Goal: Information Seeking & Learning: Learn about a topic

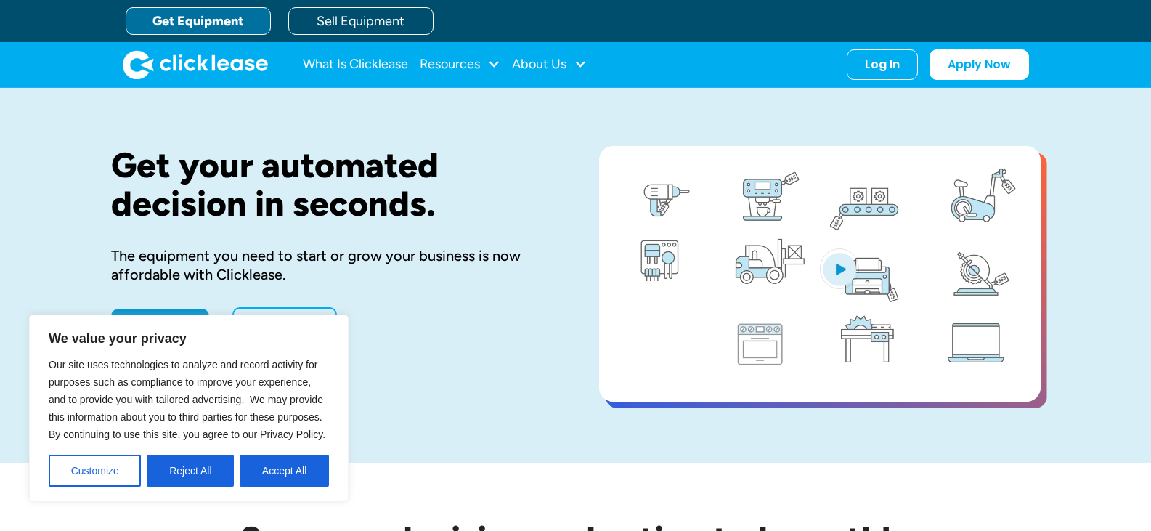
click at [888, 61] on div "Log In" at bounding box center [882, 64] width 35 height 15
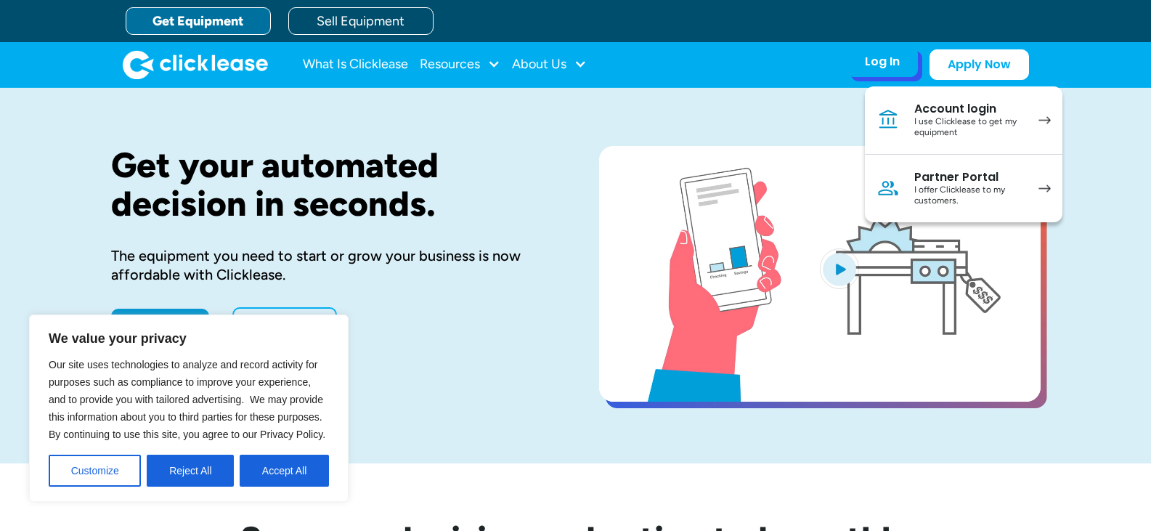
click at [879, 65] on div "Log In" at bounding box center [882, 61] width 35 height 15
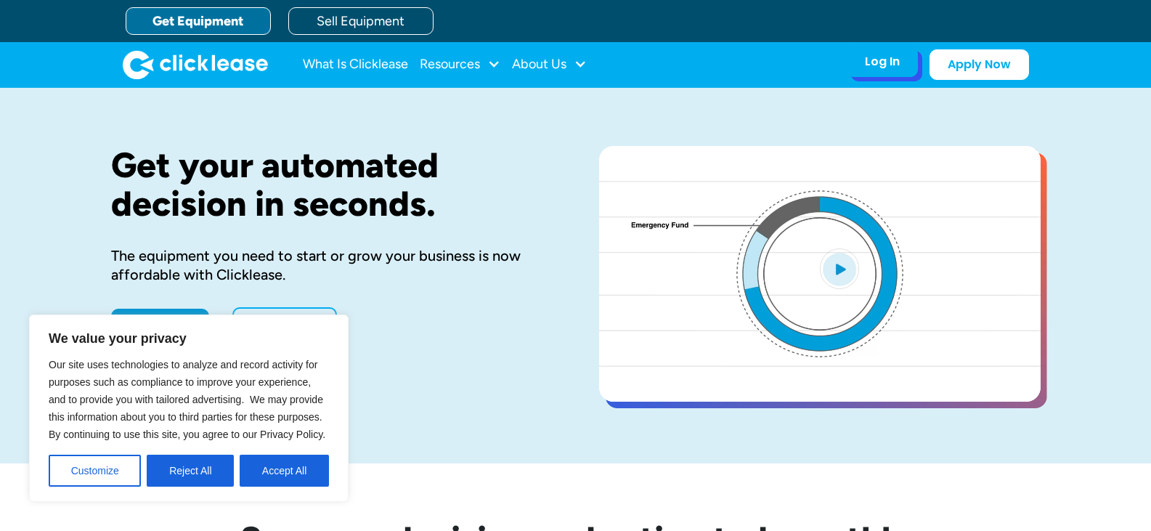
click at [882, 61] on div "Log In" at bounding box center [882, 61] width 35 height 15
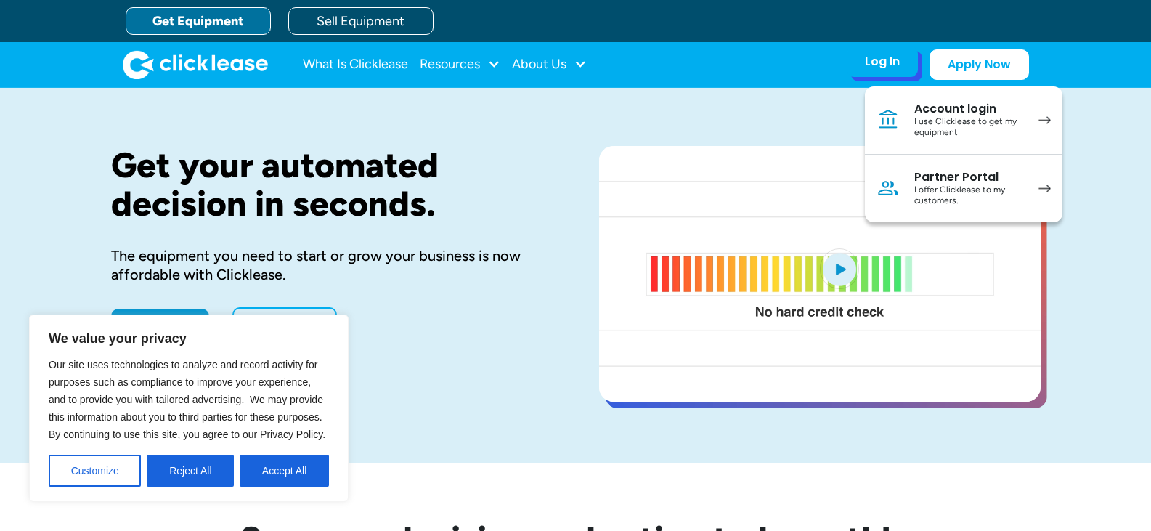
click at [949, 124] on div "I use Clicklease to get my equipment" at bounding box center [969, 127] width 110 height 23
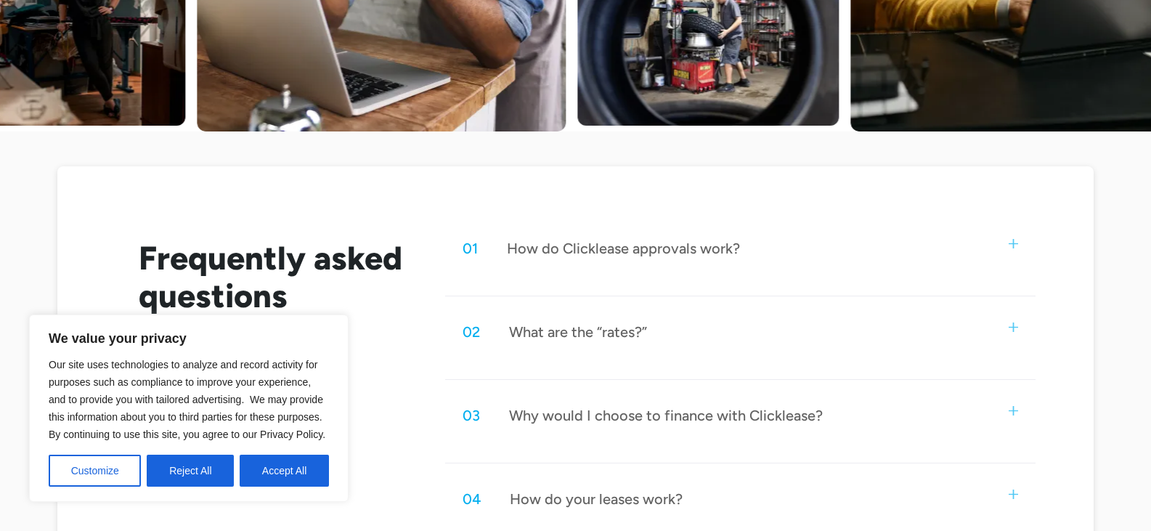
scroll to position [581, 0]
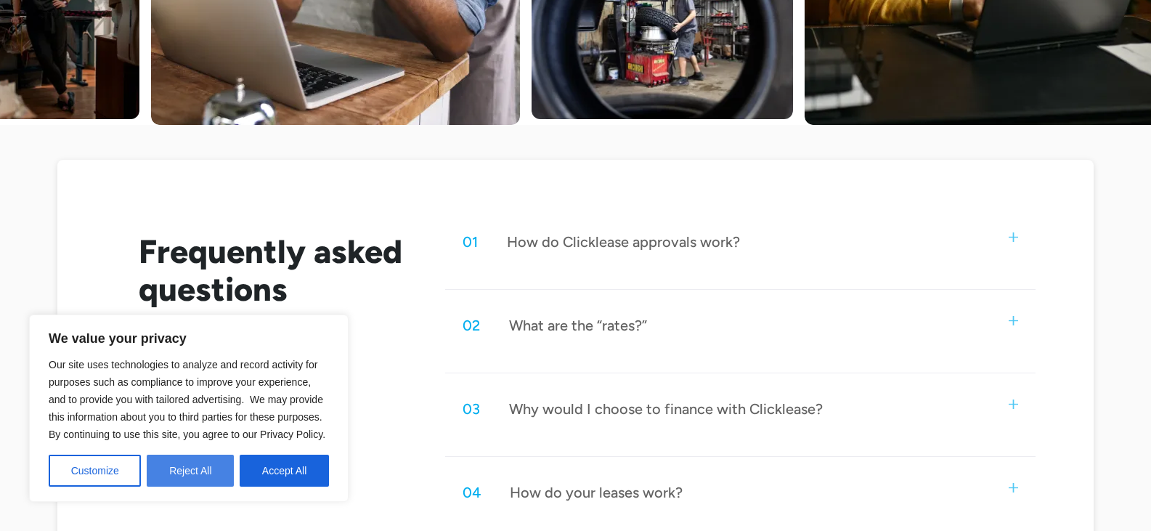
click at [205, 466] on button "Reject All" at bounding box center [190, 471] width 87 height 32
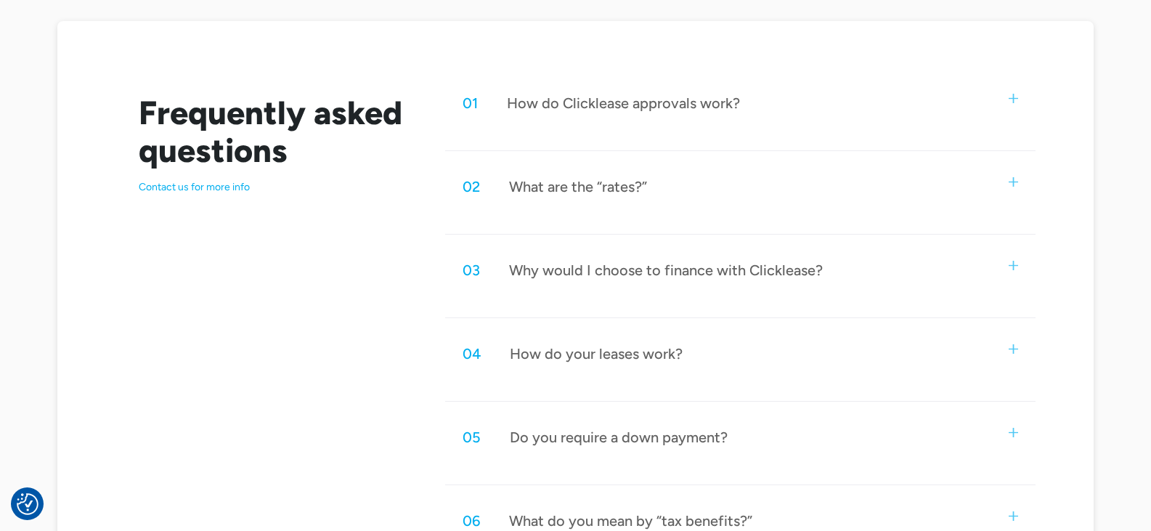
scroll to position [726, 0]
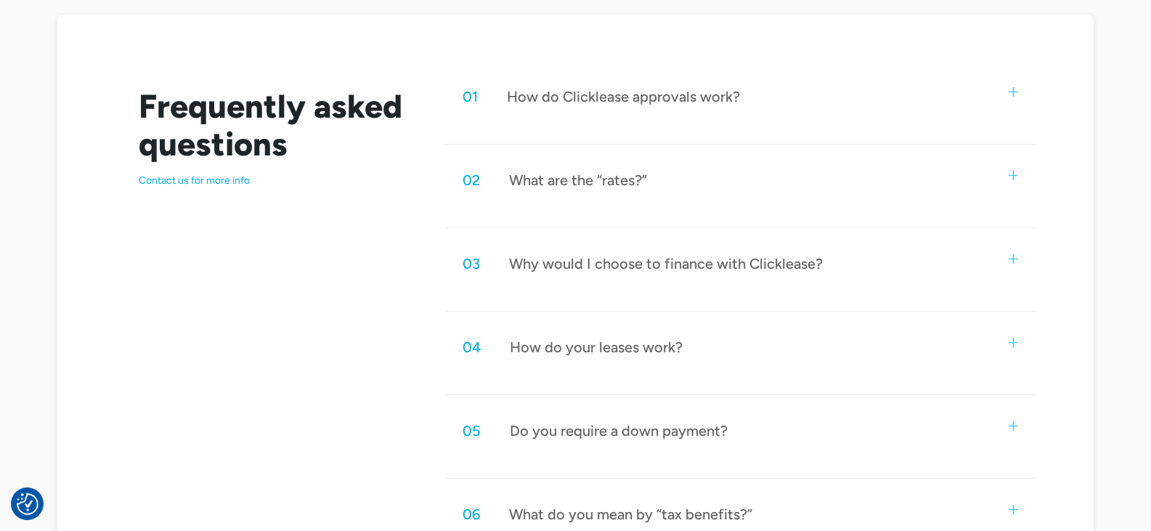
click at [586, 176] on div "What are the “rates?”" at bounding box center [578, 180] width 138 height 19
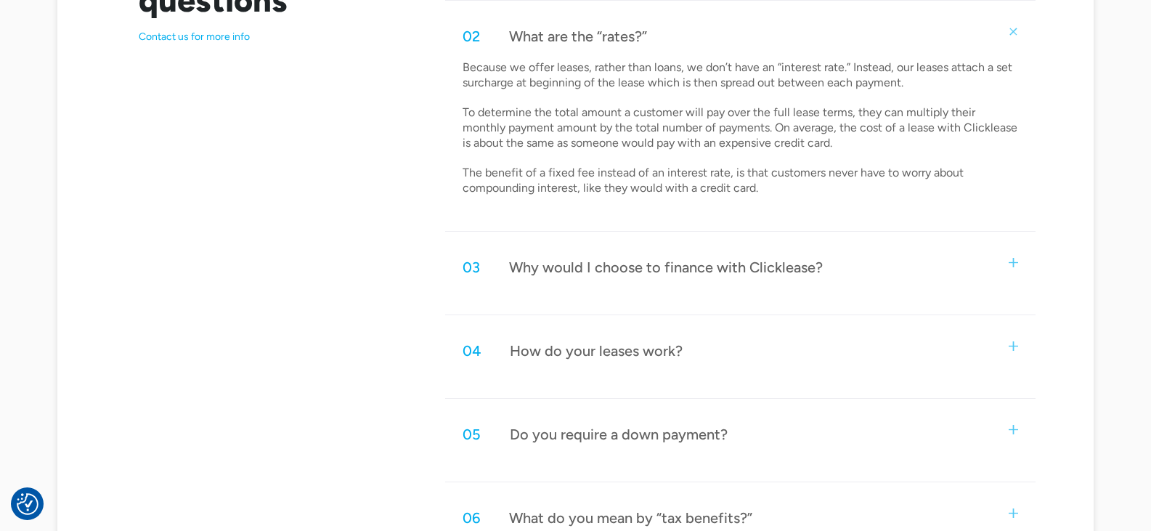
scroll to position [872, 0]
click at [662, 257] on div "Why would I choose to finance with Clicklease?" at bounding box center [666, 265] width 314 height 19
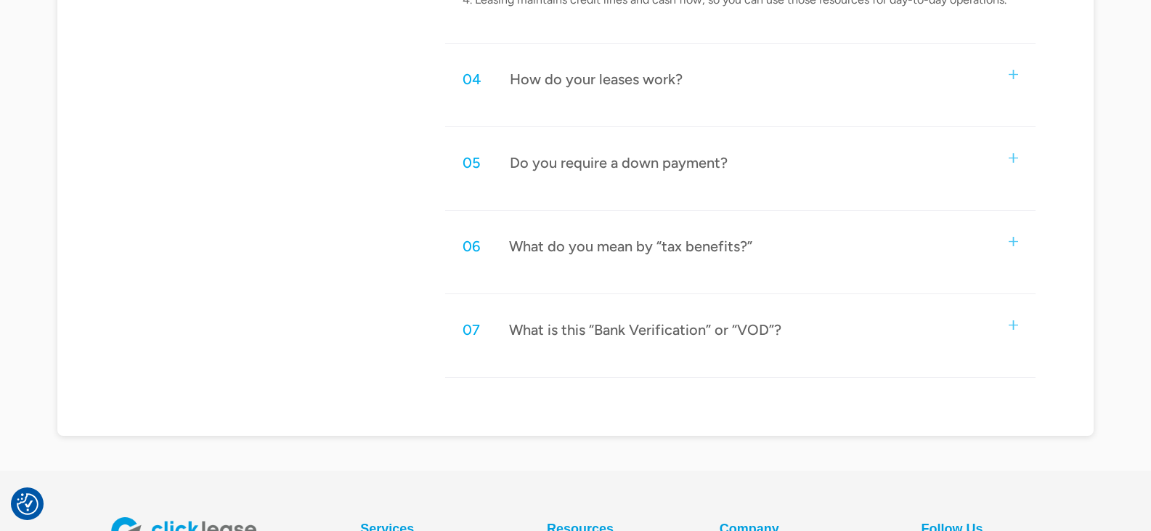
scroll to position [1453, 0]
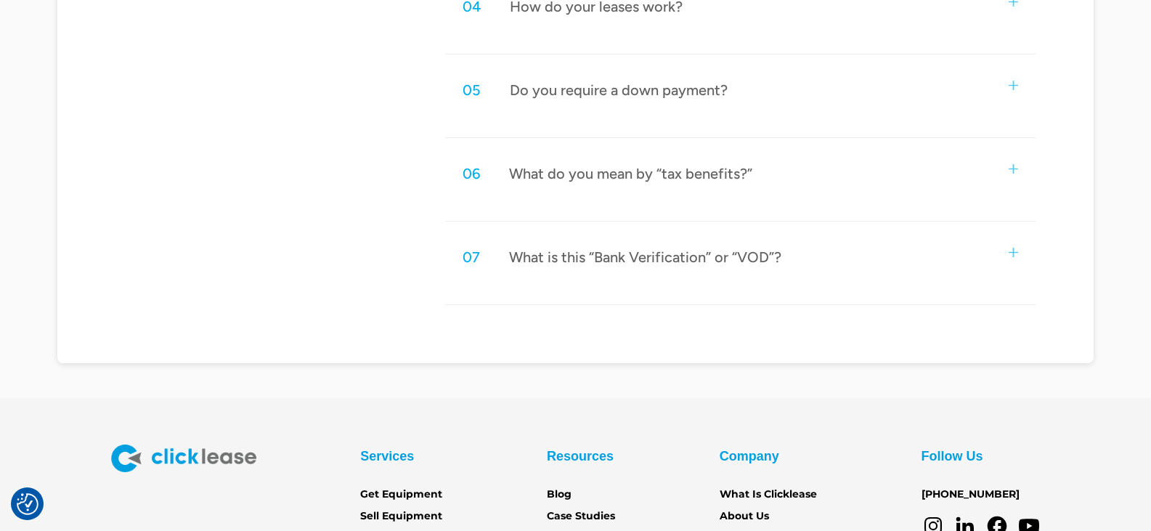
click at [757, 165] on div "06 What do you mean by “tax benefits?”" at bounding box center [740, 174] width 590 height 48
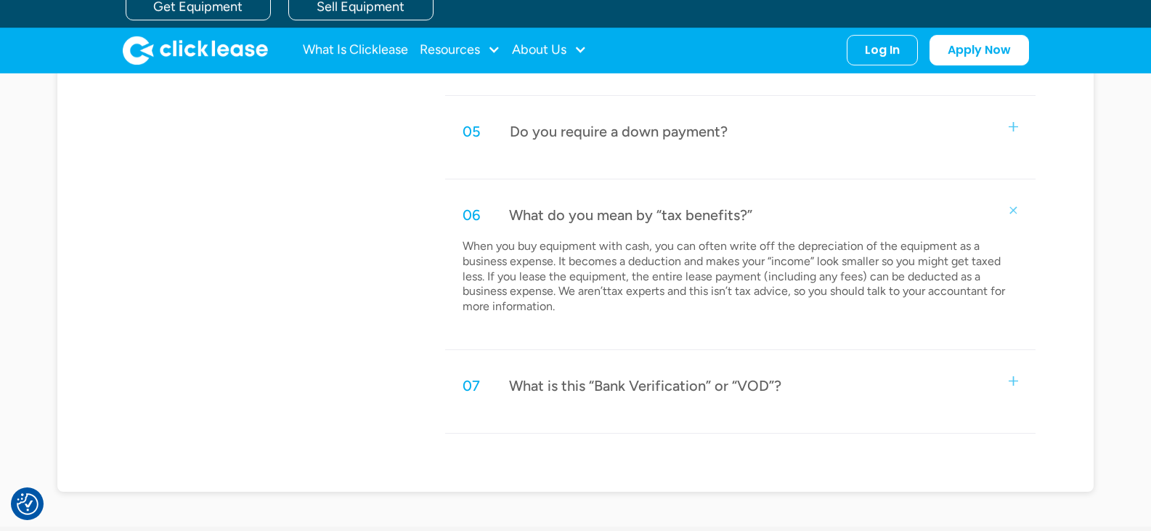
scroll to position [1380, 0]
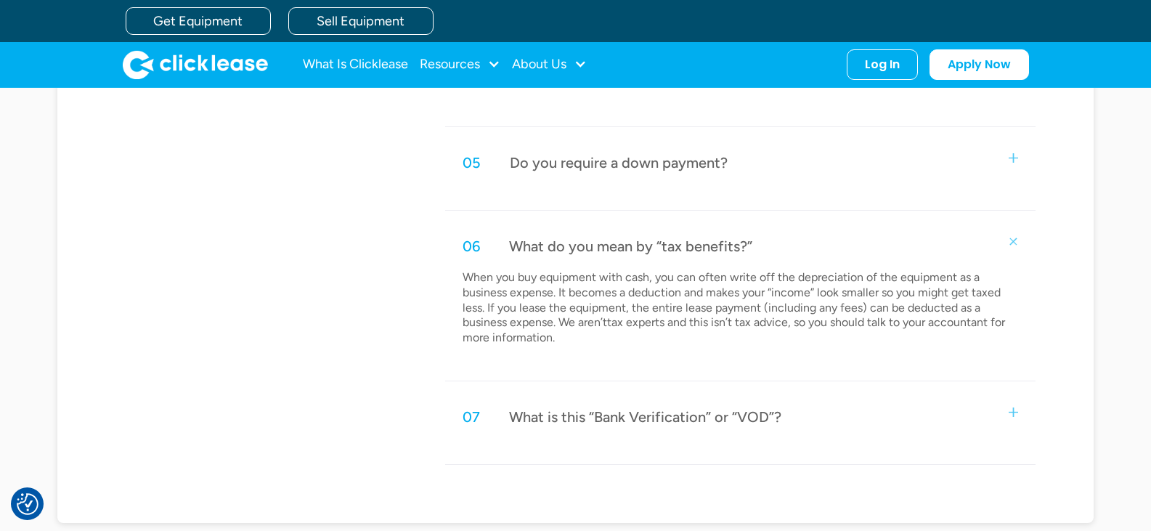
click at [741, 169] on div "05 Do you require a down payment?" at bounding box center [740, 163] width 590 height 48
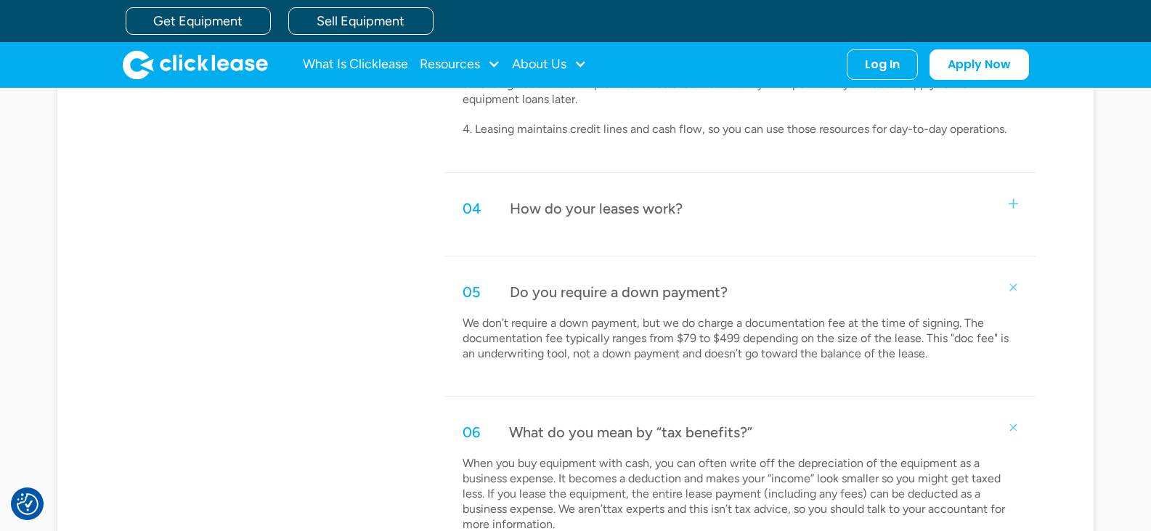
scroll to position [1235, 0]
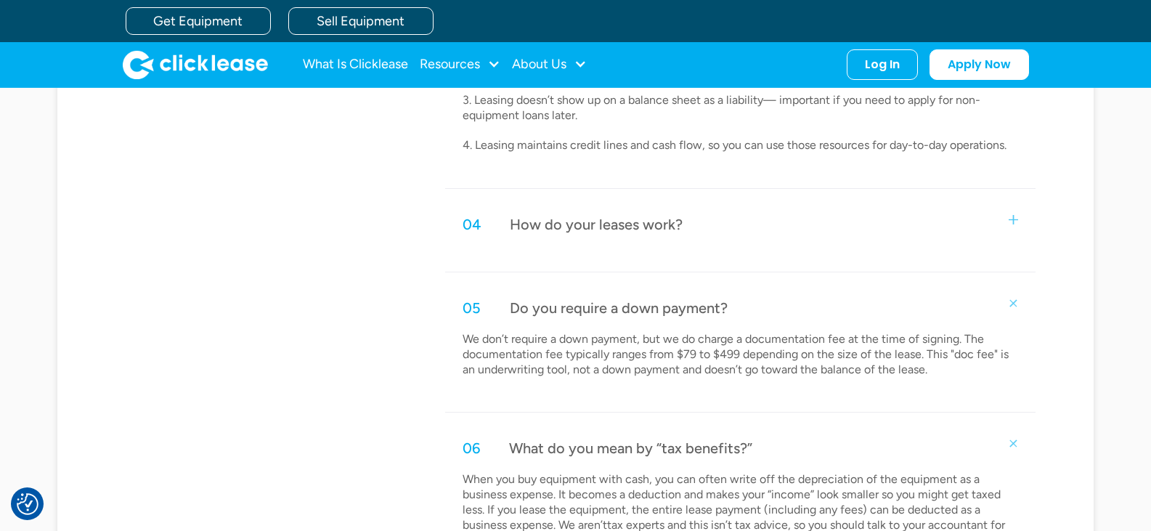
click at [726, 212] on div "04 How do your leases work?" at bounding box center [740, 224] width 590 height 48
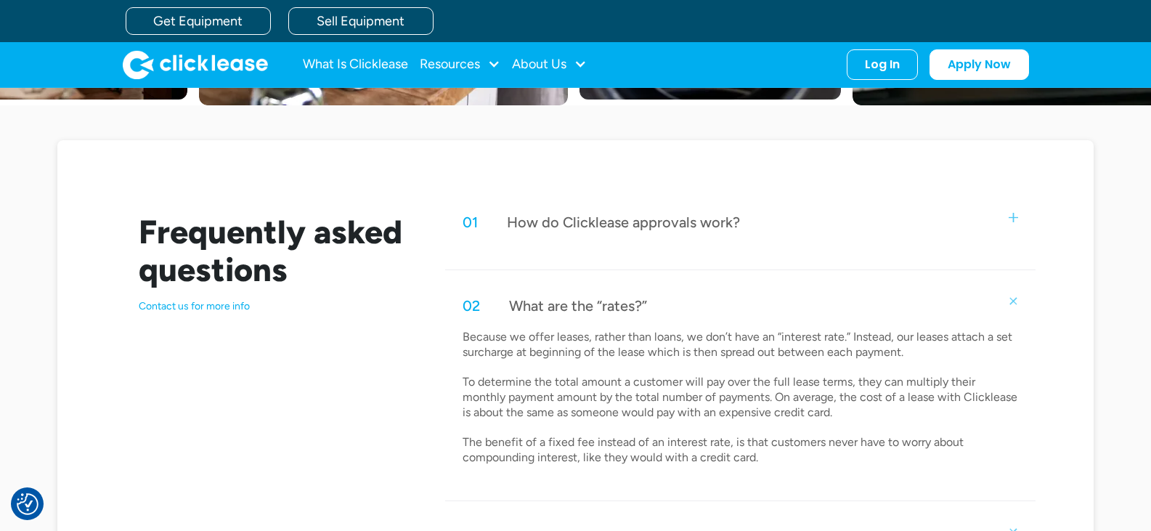
scroll to position [581, 0]
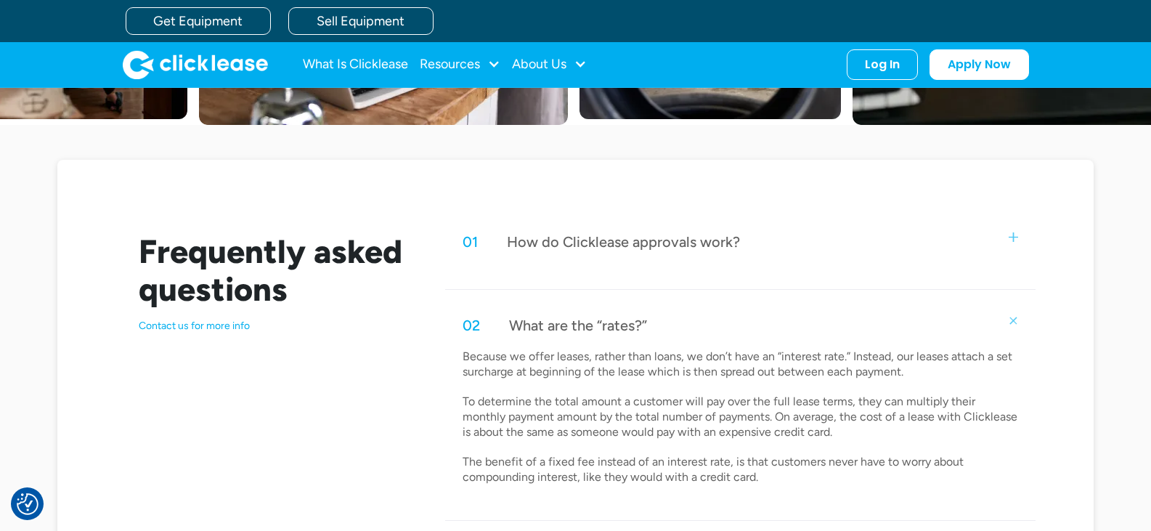
click at [702, 242] on div "How do Clicklease approvals work?" at bounding box center [623, 241] width 233 height 19
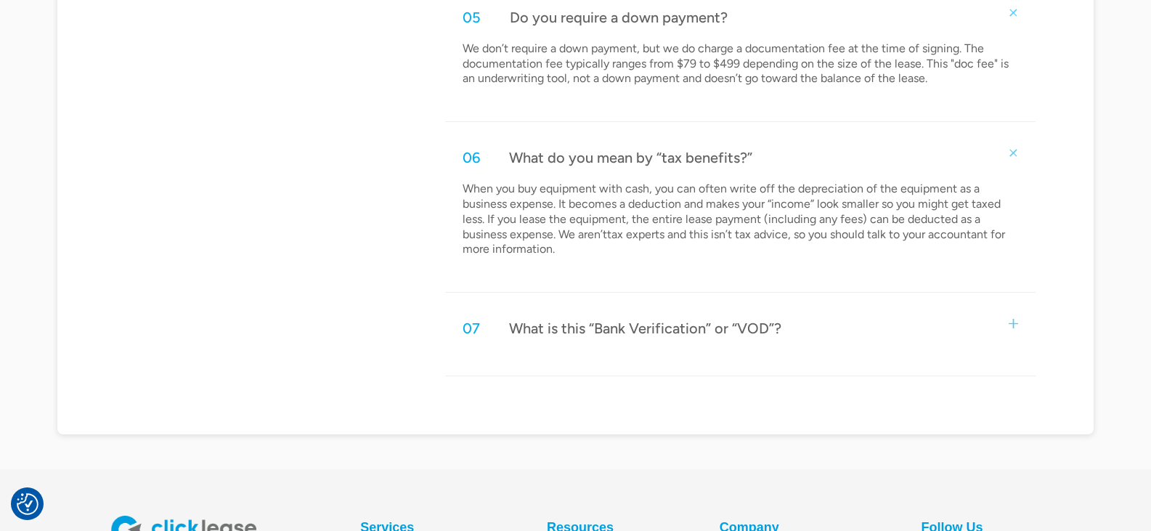
scroll to position [1961, 0]
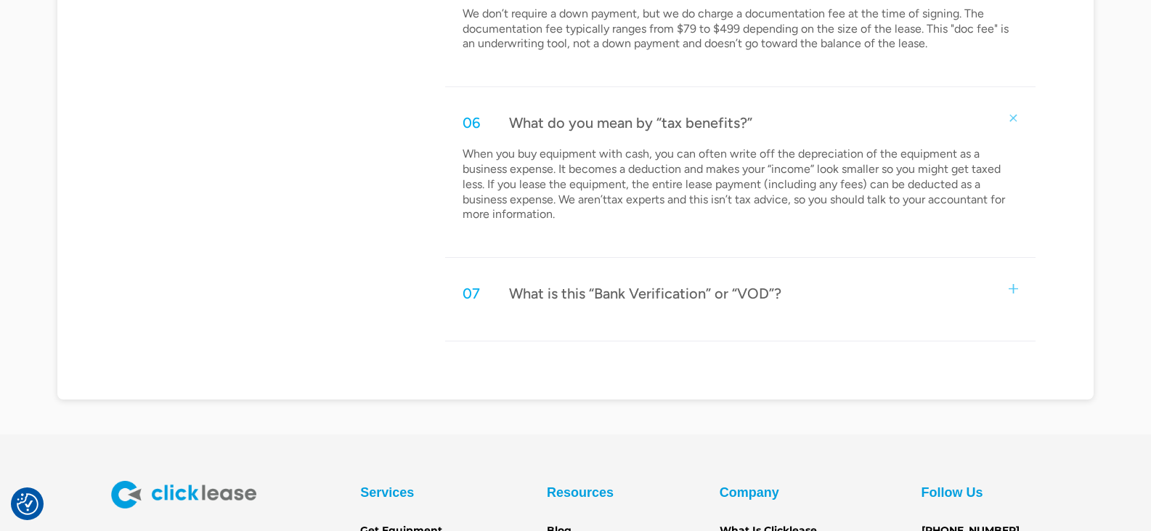
click at [674, 299] on div "What is this “Bank Verification” or “VOD”?" at bounding box center [645, 293] width 272 height 19
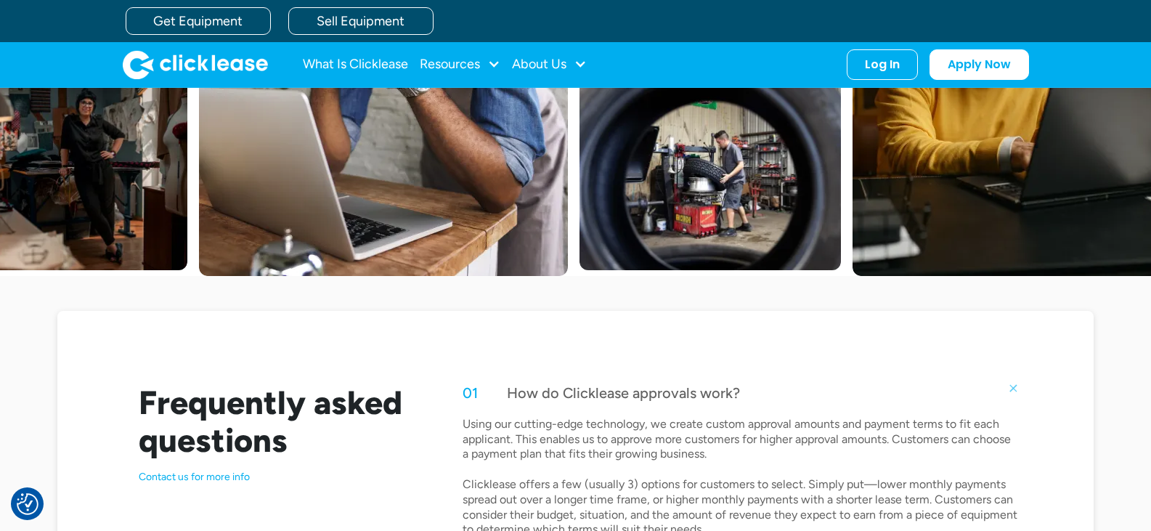
scroll to position [0, 0]
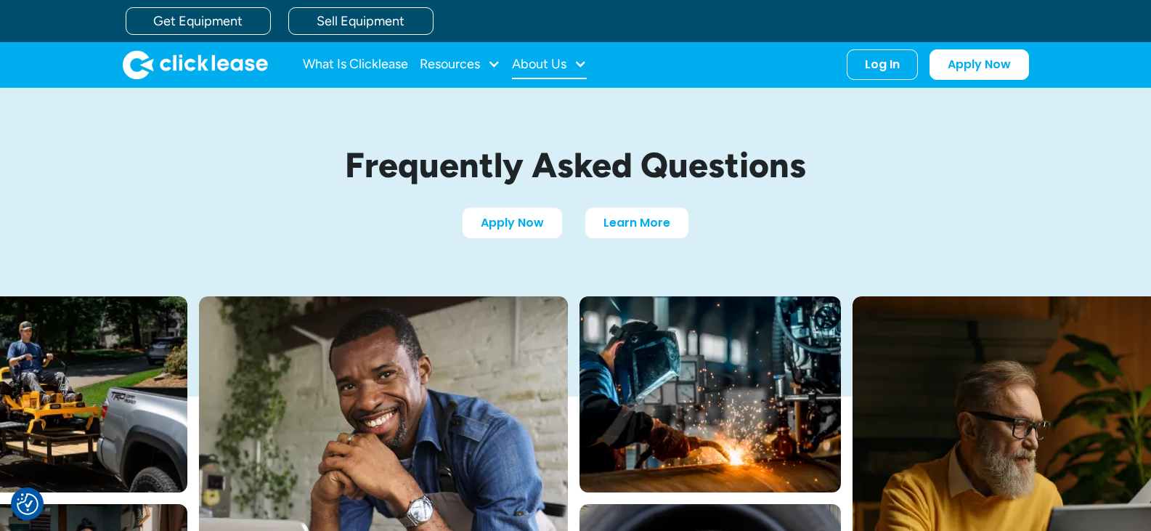
click at [569, 60] on div "About Us" at bounding box center [549, 64] width 75 height 29
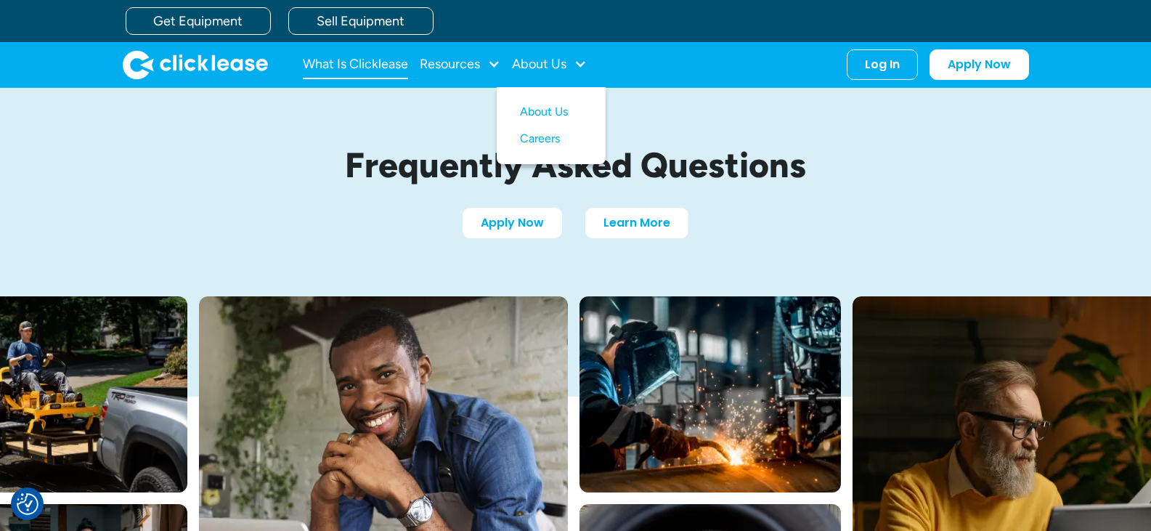
click at [378, 62] on link "What Is Clicklease" at bounding box center [355, 64] width 105 height 29
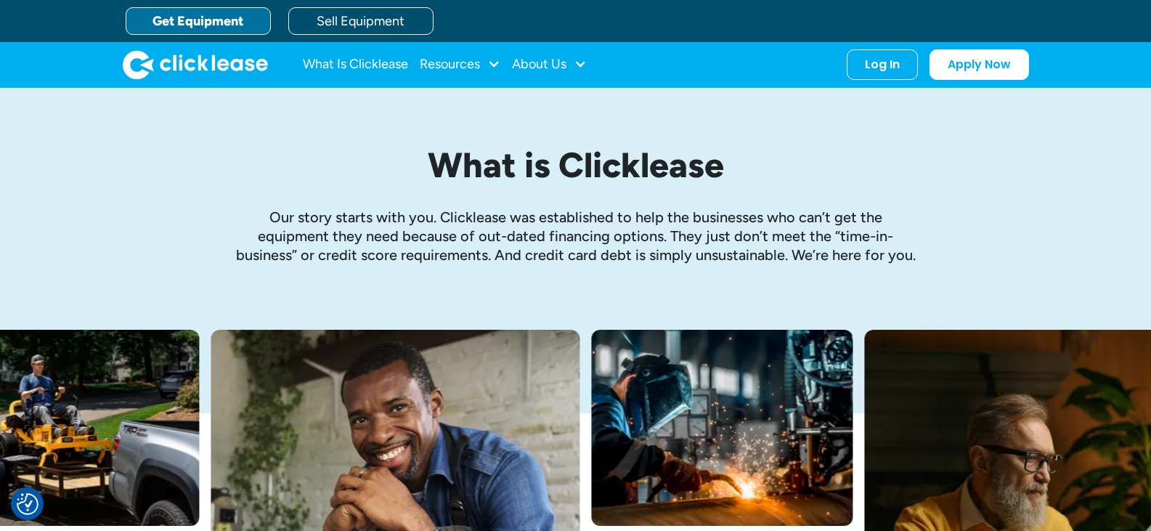
click at [192, 17] on link "Get Equipment" at bounding box center [198, 21] width 145 height 28
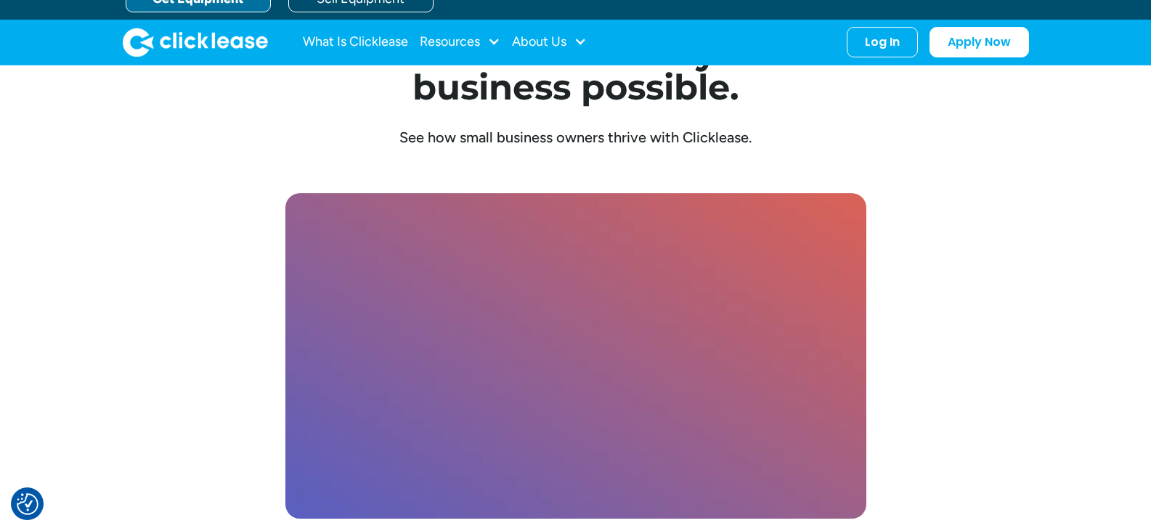
scroll to position [3995, 0]
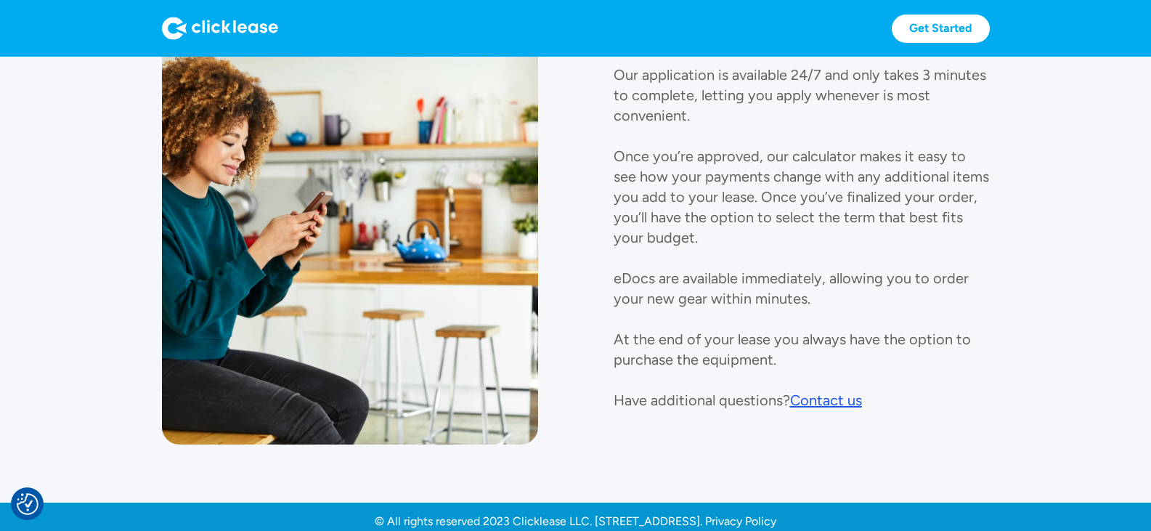
scroll to position [1641, 0]
